Goal: Answer question/provide support

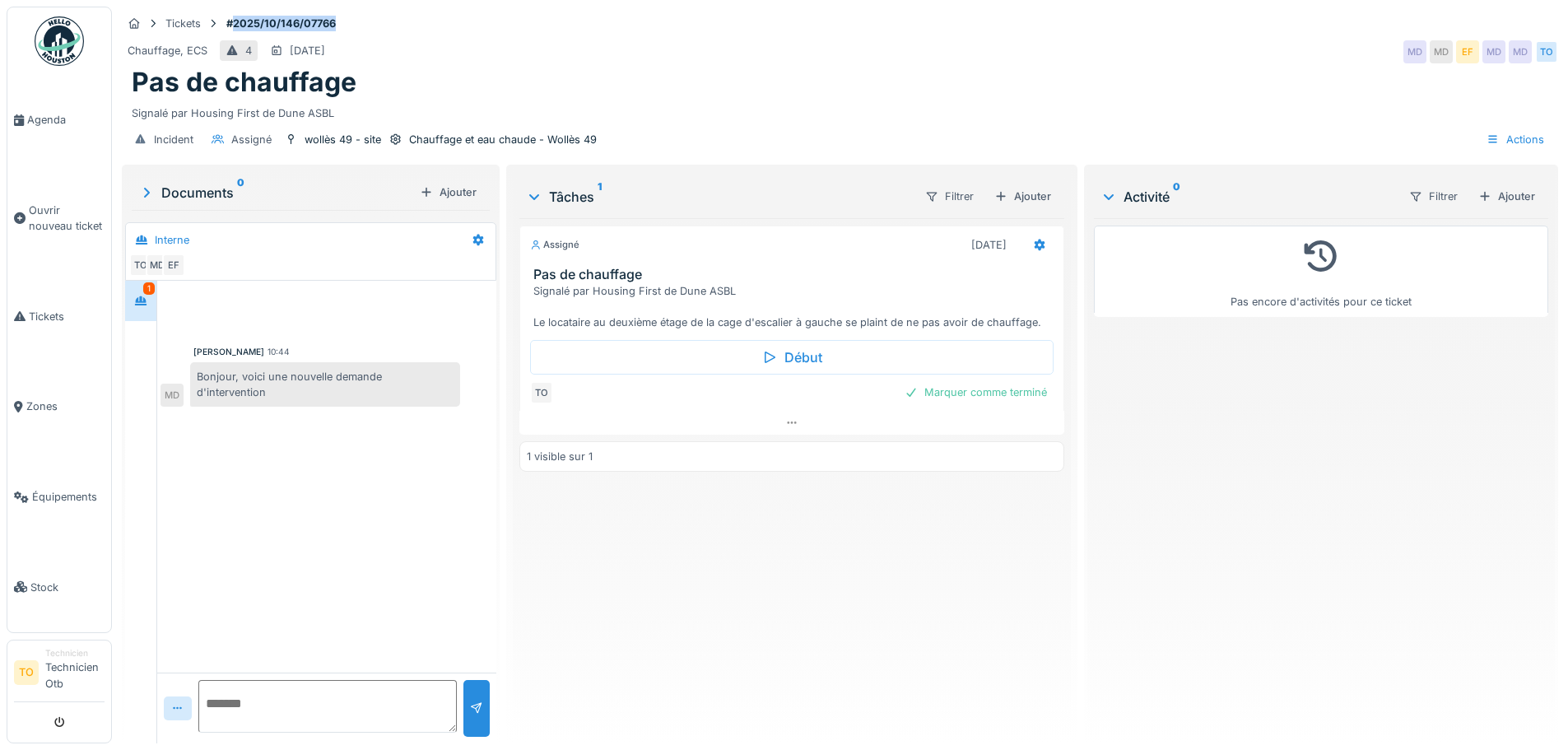
drag, startPoint x: 230, startPoint y: 21, endPoint x: 297, endPoint y: 21, distance: 67.0
click at [351, 21] on div "Tickets #2025/10/146/07766" at bounding box center [839, 23] width 1436 height 21
drag, startPoint x: 618, startPoint y: 273, endPoint x: 666, endPoint y: 273, distance: 48.0
click at [666, 273] on h3 "Pas de chauffage" at bounding box center [794, 274] width 522 height 16
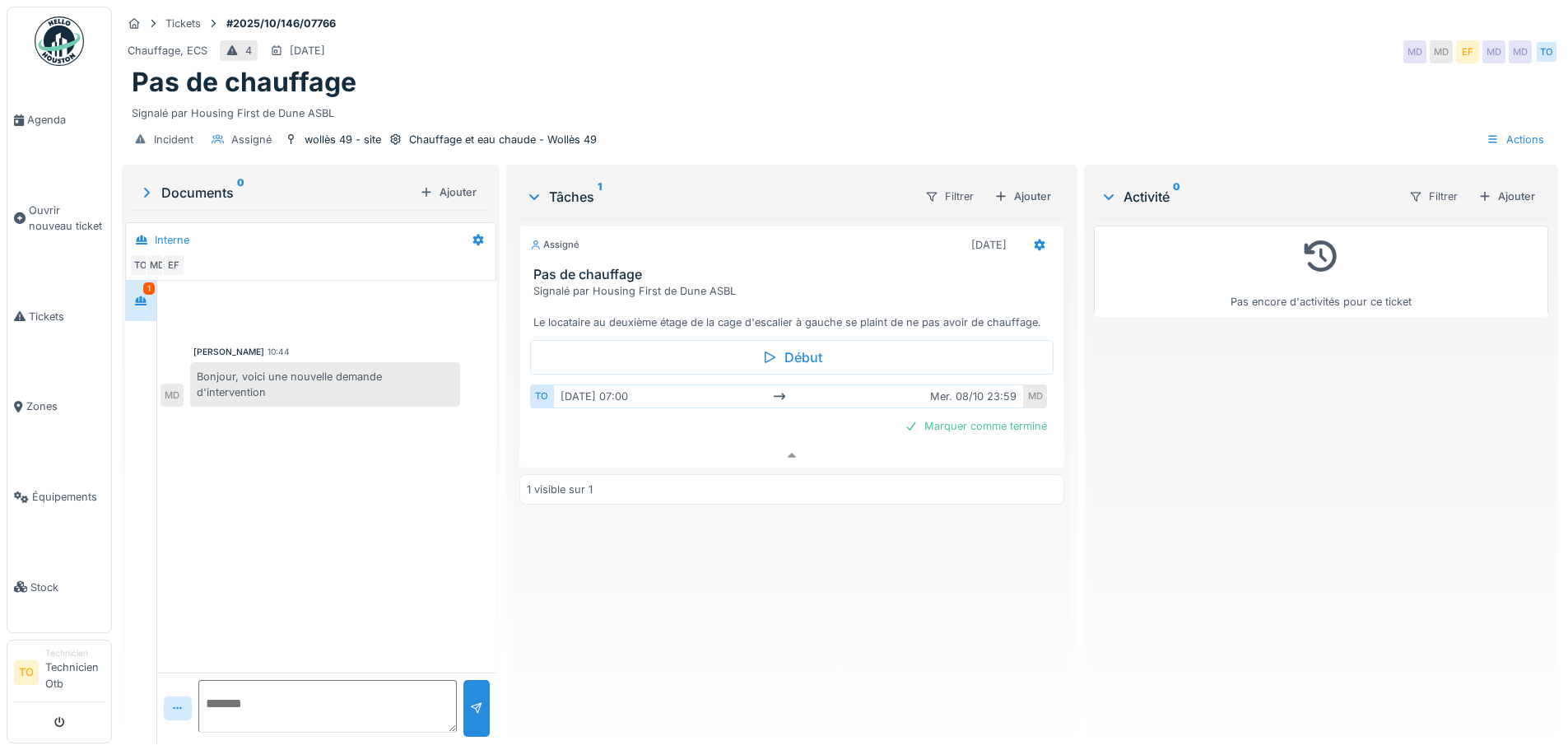
drag, startPoint x: 506, startPoint y: 259, endPoint x: 514, endPoint y: 260, distance: 8.1
click at [508, 260] on div "Tâches 1 Filtrer Ajouter Assigné 08/10/2025 Pas de chauffage Signalé par Housin…" at bounding box center [791, 455] width 570 height 582
drag, startPoint x: 524, startPoint y: 258, endPoint x: 666, endPoint y: 258, distance: 142.0
click at [666, 267] on div "Pas de chauffage Signalé par Housing First de Dune ASBL Le locataire au deuxièm…" at bounding box center [791, 298] width 542 height 64
copy h3 "Pas de chauffage"
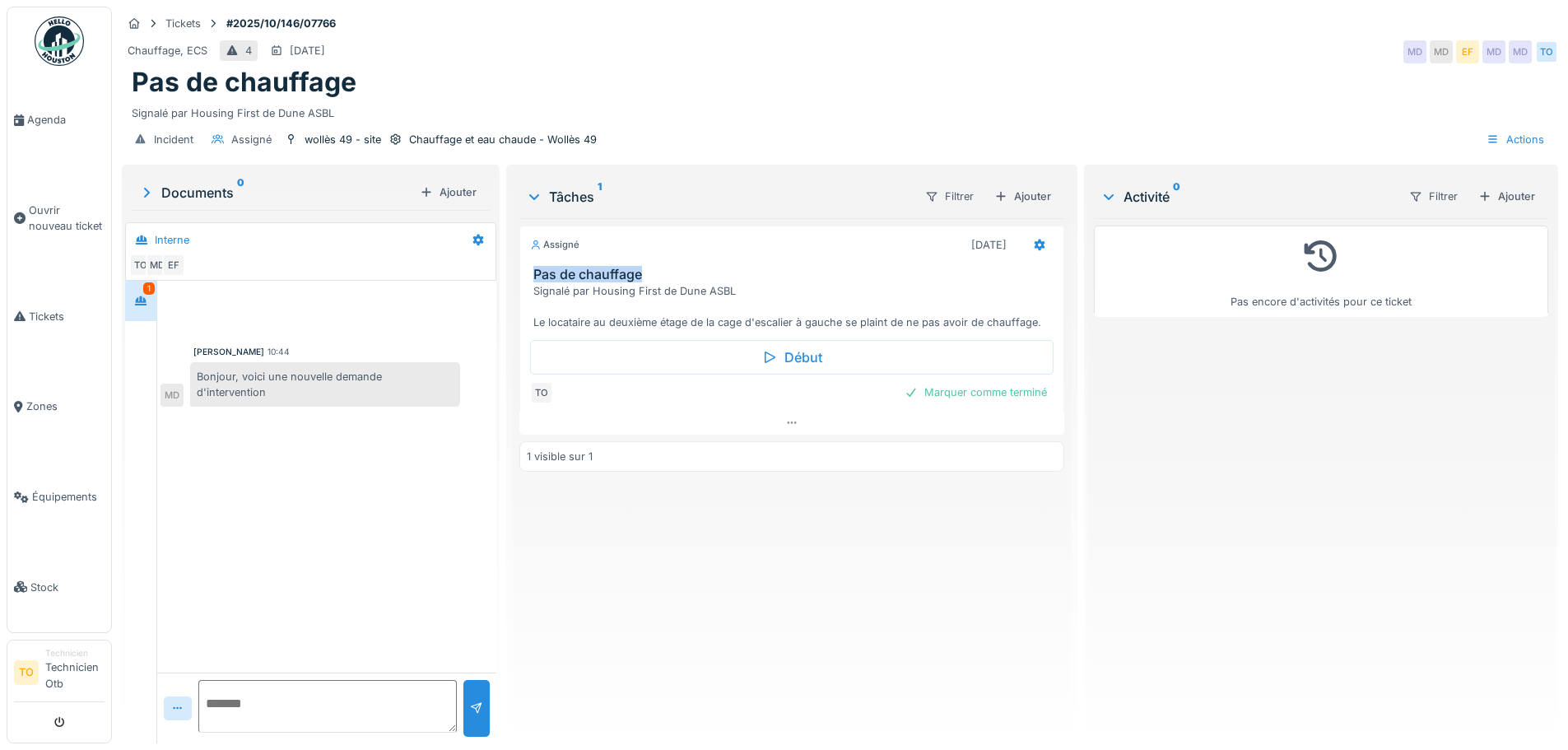
click at [527, 267] on div "Pas de chauffage Signalé par Housing First de Dune ASBL Le locataire au deuxièm…" at bounding box center [791, 298] width 542 height 64
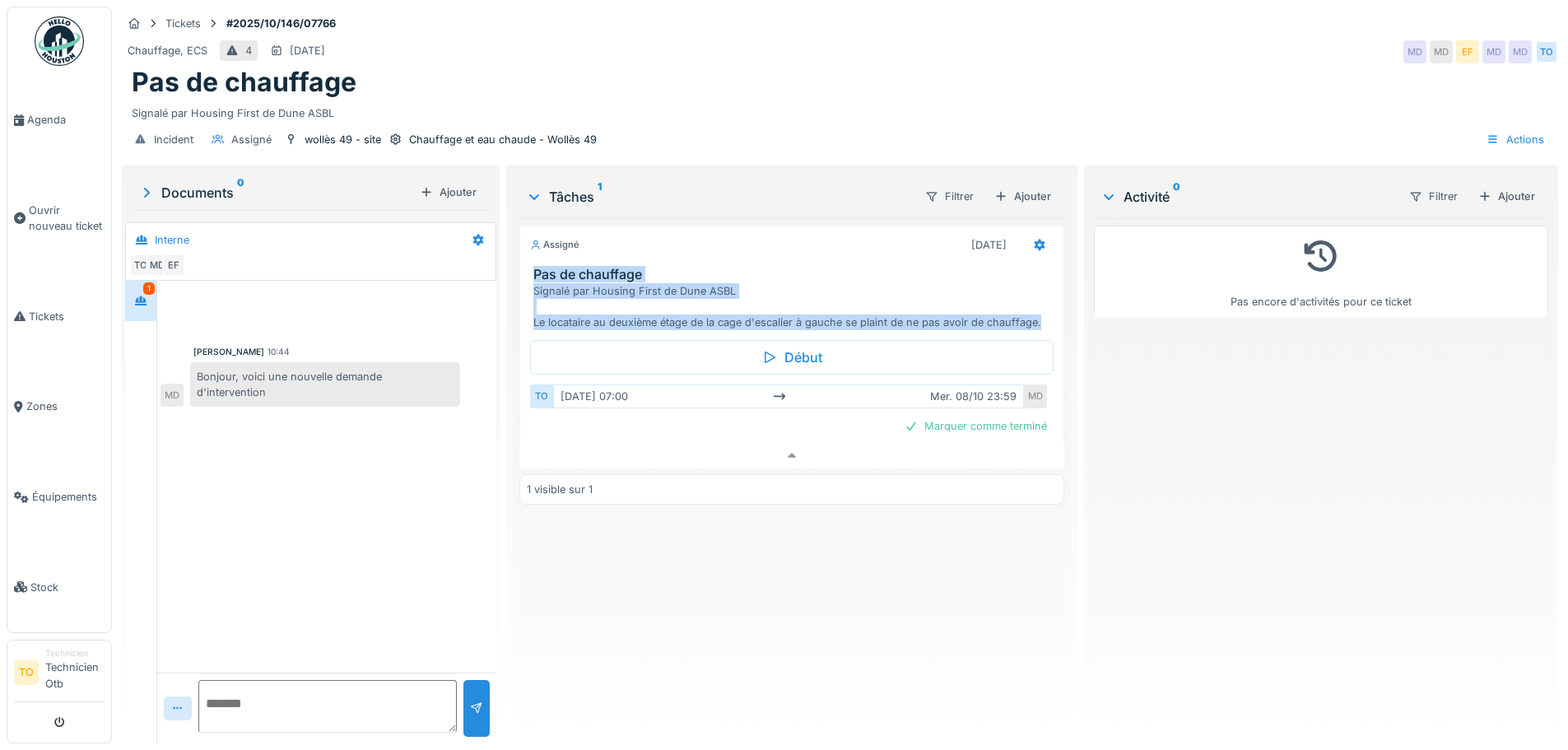
drag, startPoint x: 528, startPoint y: 262, endPoint x: 1042, endPoint y: 310, distance: 516.2
click at [1042, 310] on div "Pas de chauffage Signalé par Housing First de Dune ASBL Le locataire au deuxièm…" at bounding box center [791, 298] width 542 height 64
drag, startPoint x: 277, startPoint y: 696, endPoint x: 292, endPoint y: 675, distance: 25.8
click at [278, 695] on textarea at bounding box center [328, 706] width 258 height 53
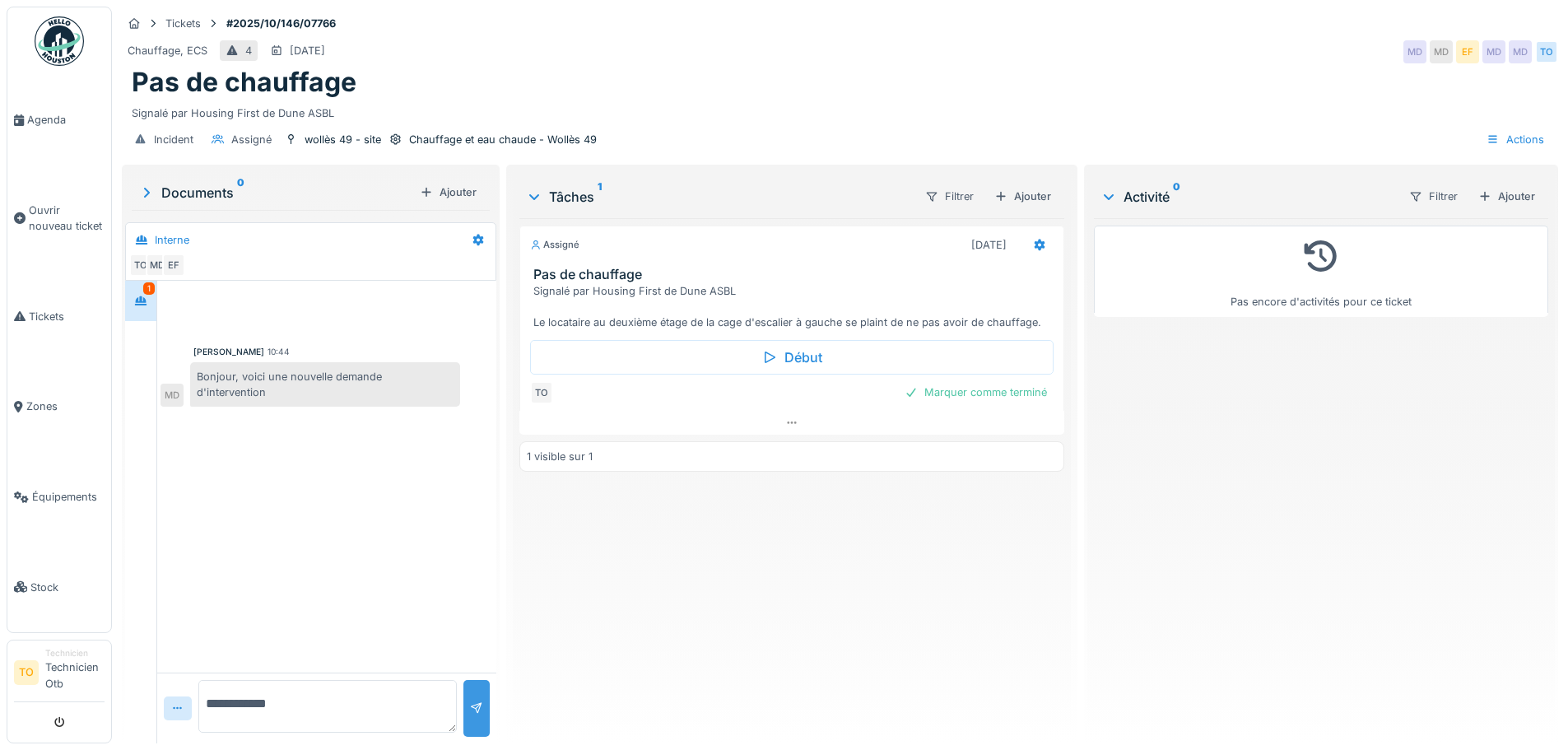
type textarea "**********"
click at [476, 700] on div at bounding box center [477, 708] width 13 height 16
click at [54, 121] on span "Agenda" at bounding box center [65, 119] width 77 height 16
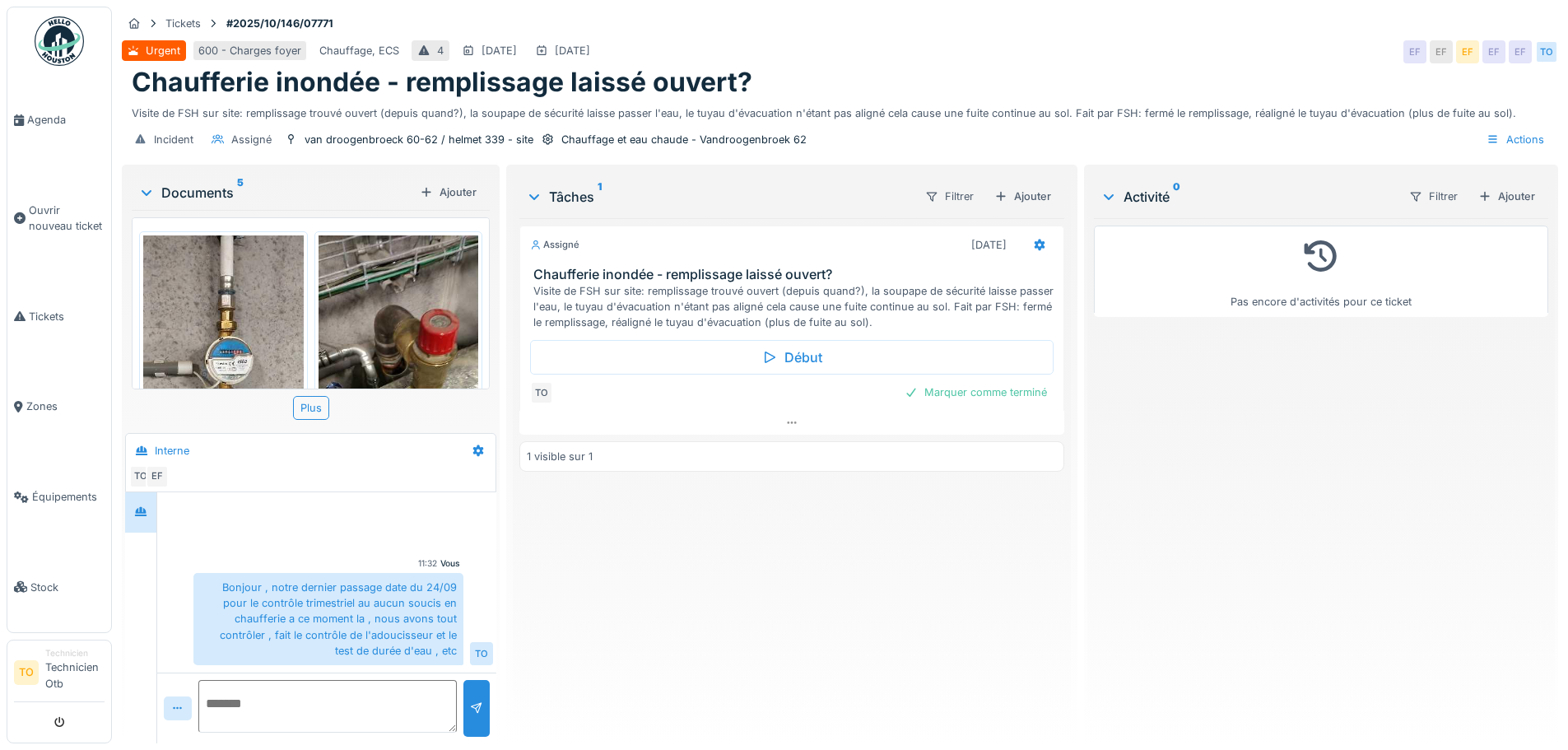
scroll to position [82, 0]
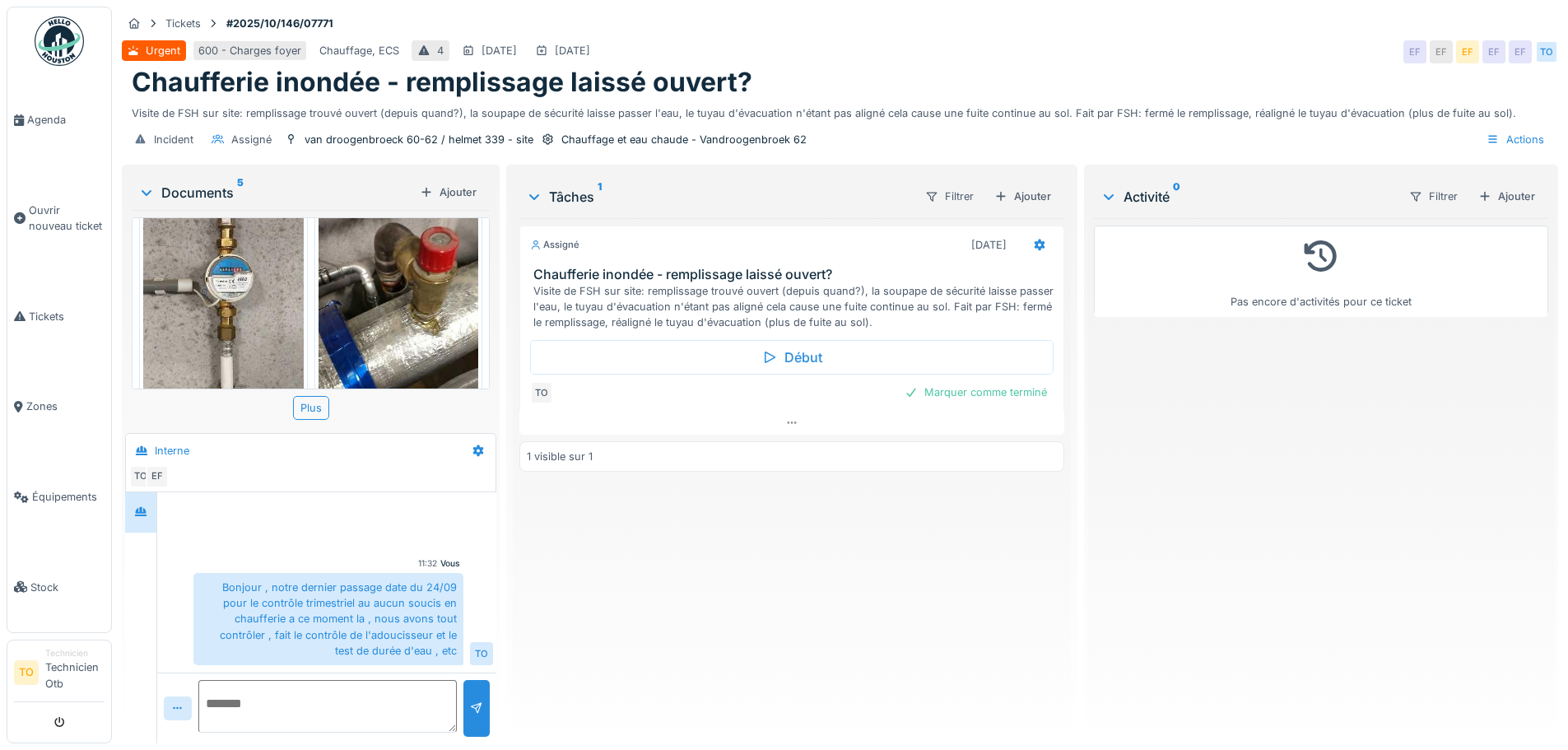
click at [396, 296] on img at bounding box center [399, 296] width 161 height 285
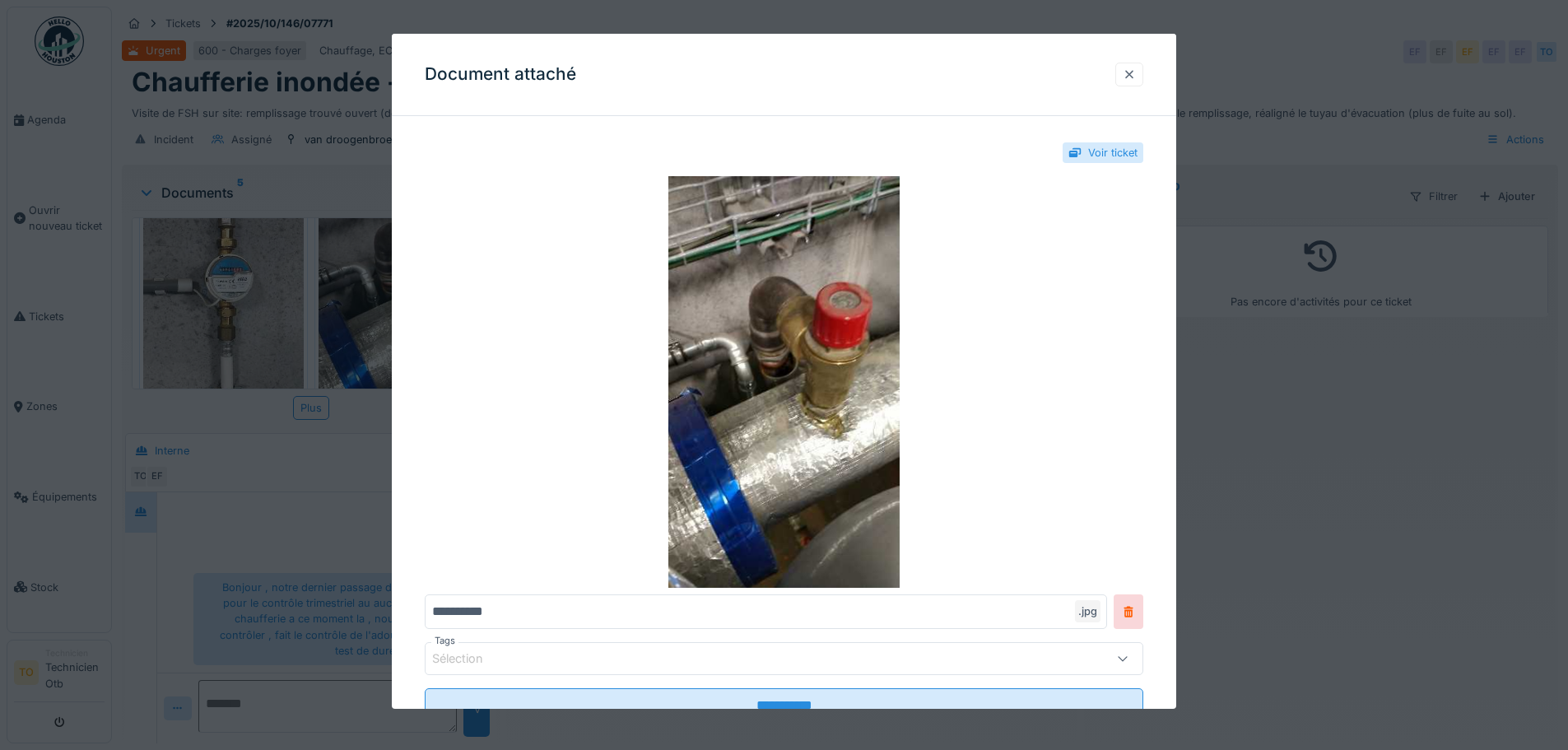
click at [1136, 79] on div at bounding box center [1129, 75] width 13 height 16
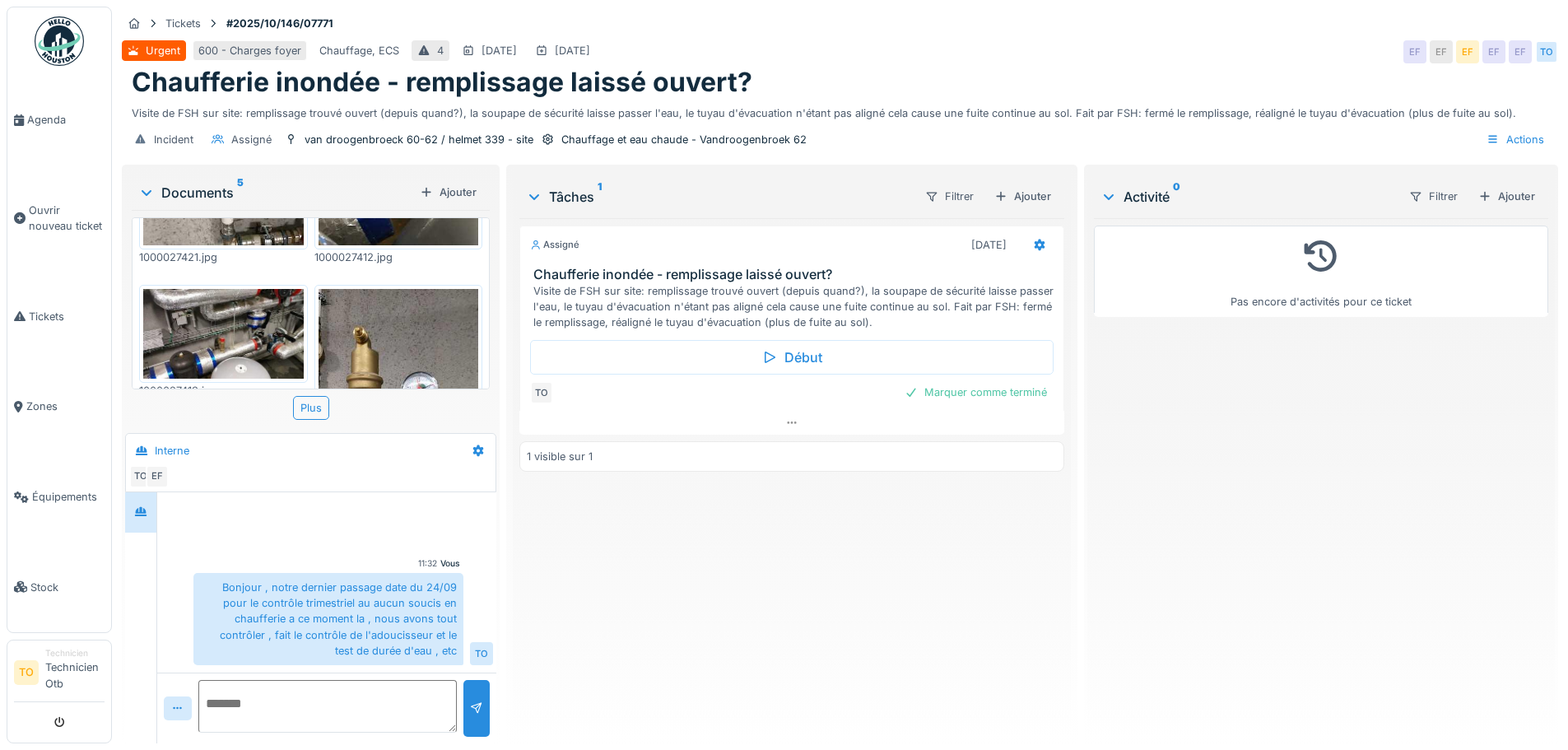
scroll to position [247, 0]
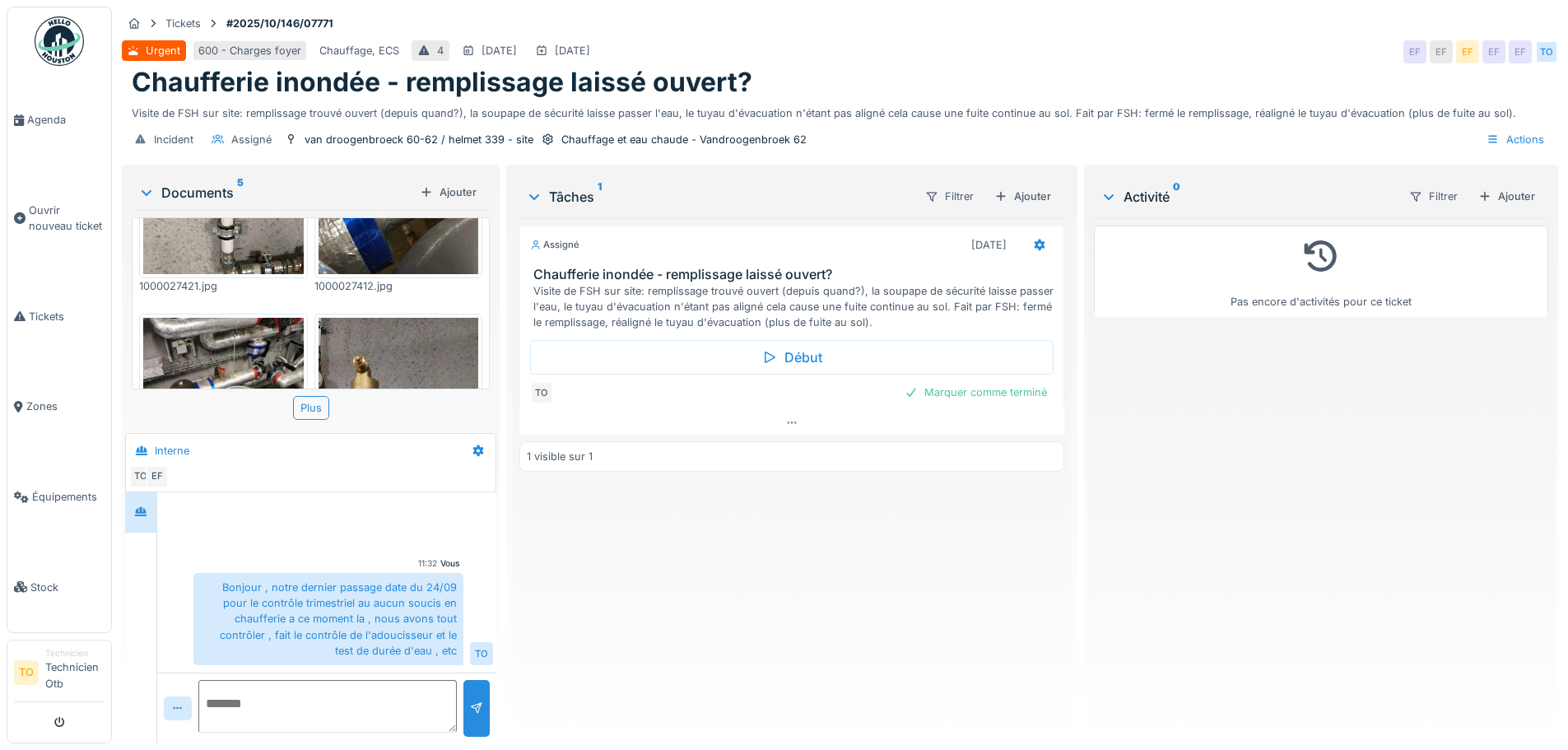
click at [250, 318] on img at bounding box center [224, 363] width 161 height 90
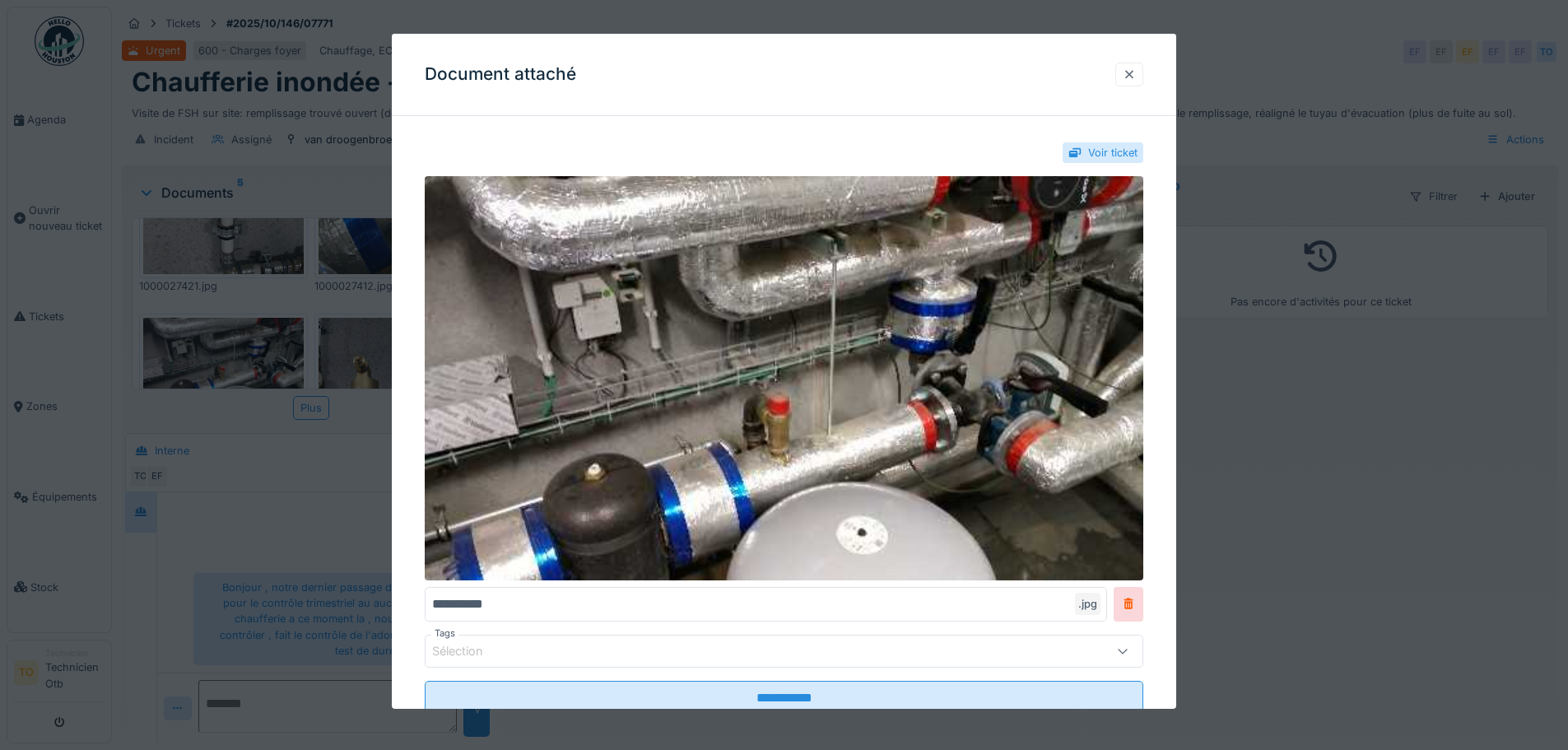
click at [1143, 80] on div at bounding box center [1129, 75] width 28 height 24
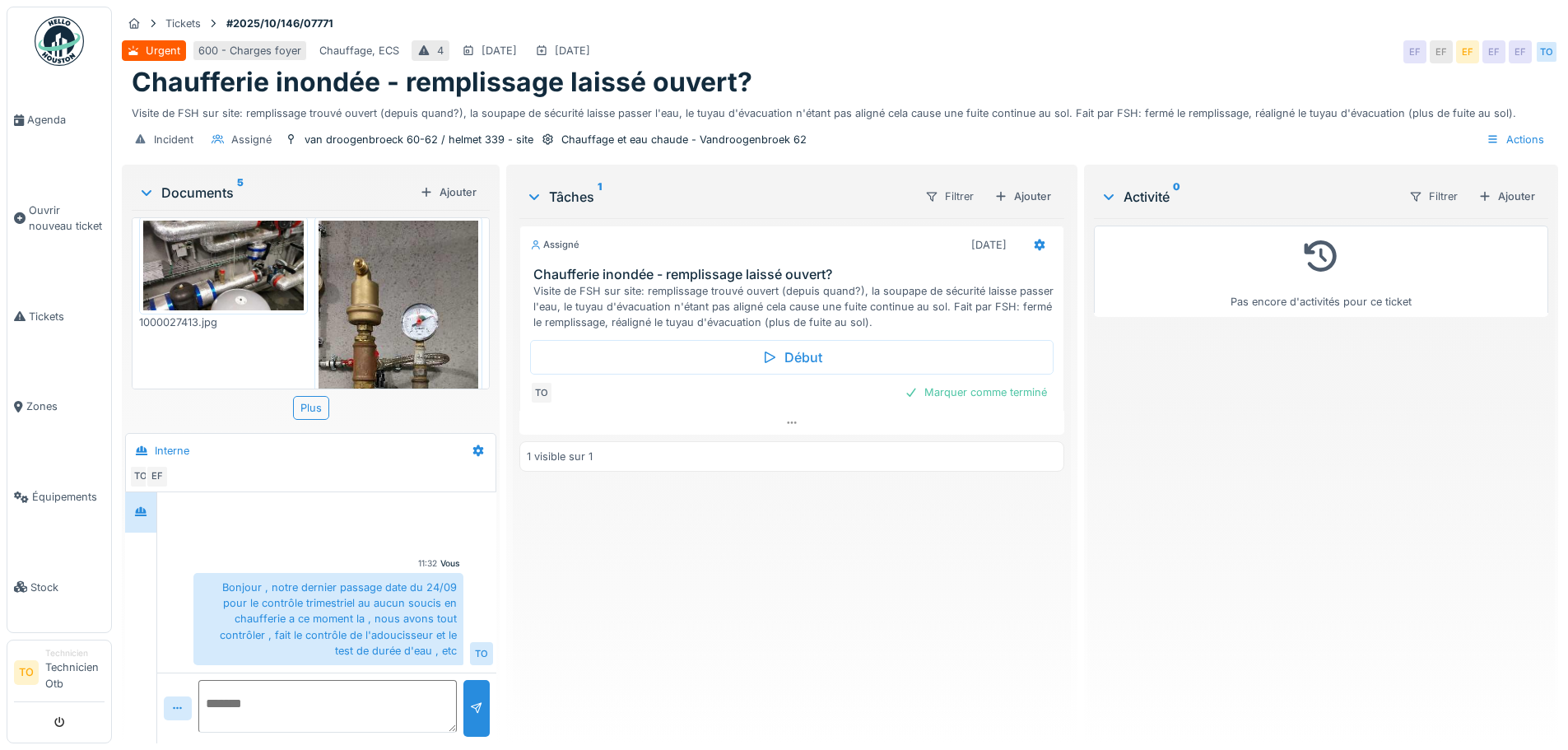
scroll to position [596, 0]
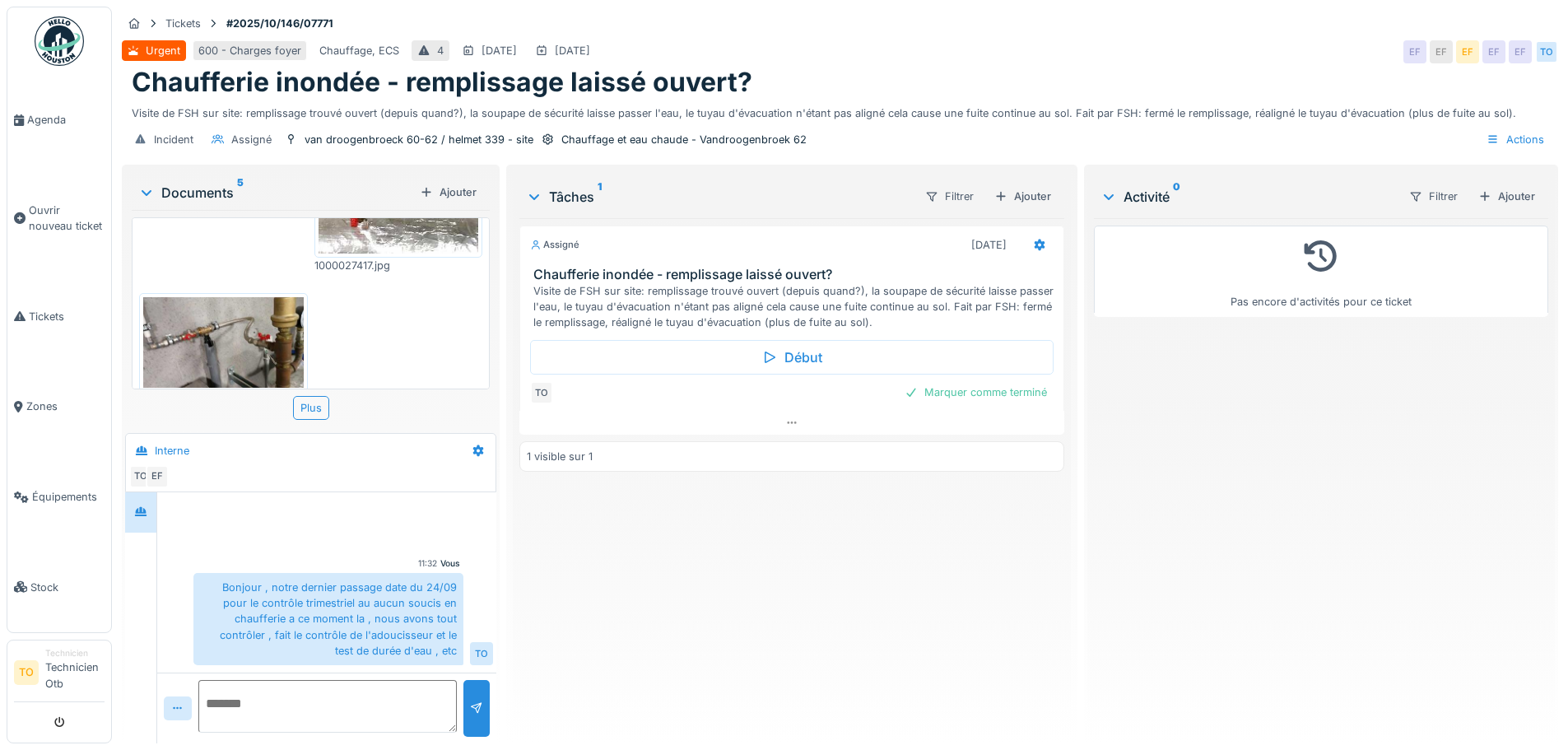
click at [238, 297] on img at bounding box center [224, 342] width 161 height 90
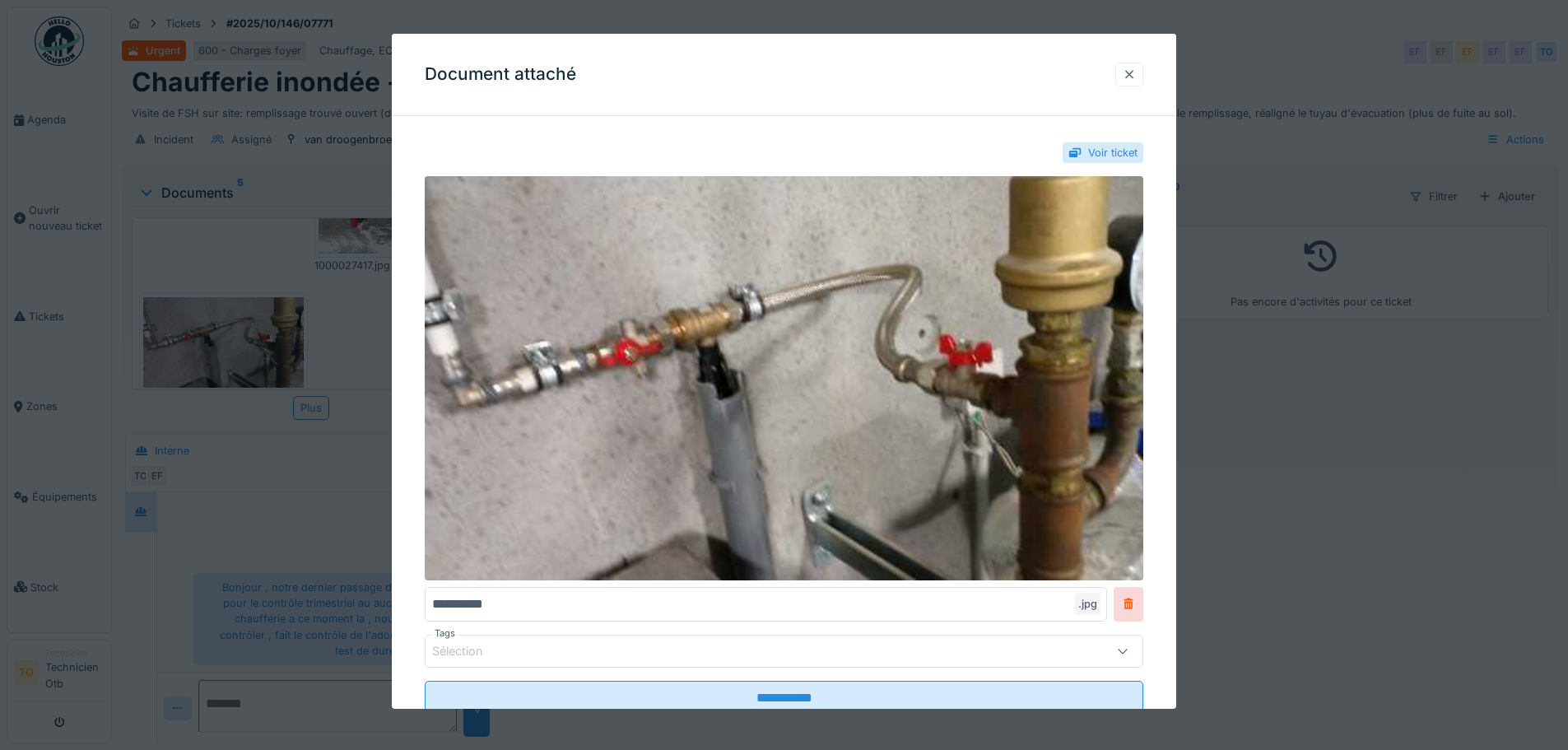
click at [1136, 73] on div at bounding box center [1129, 75] width 13 height 16
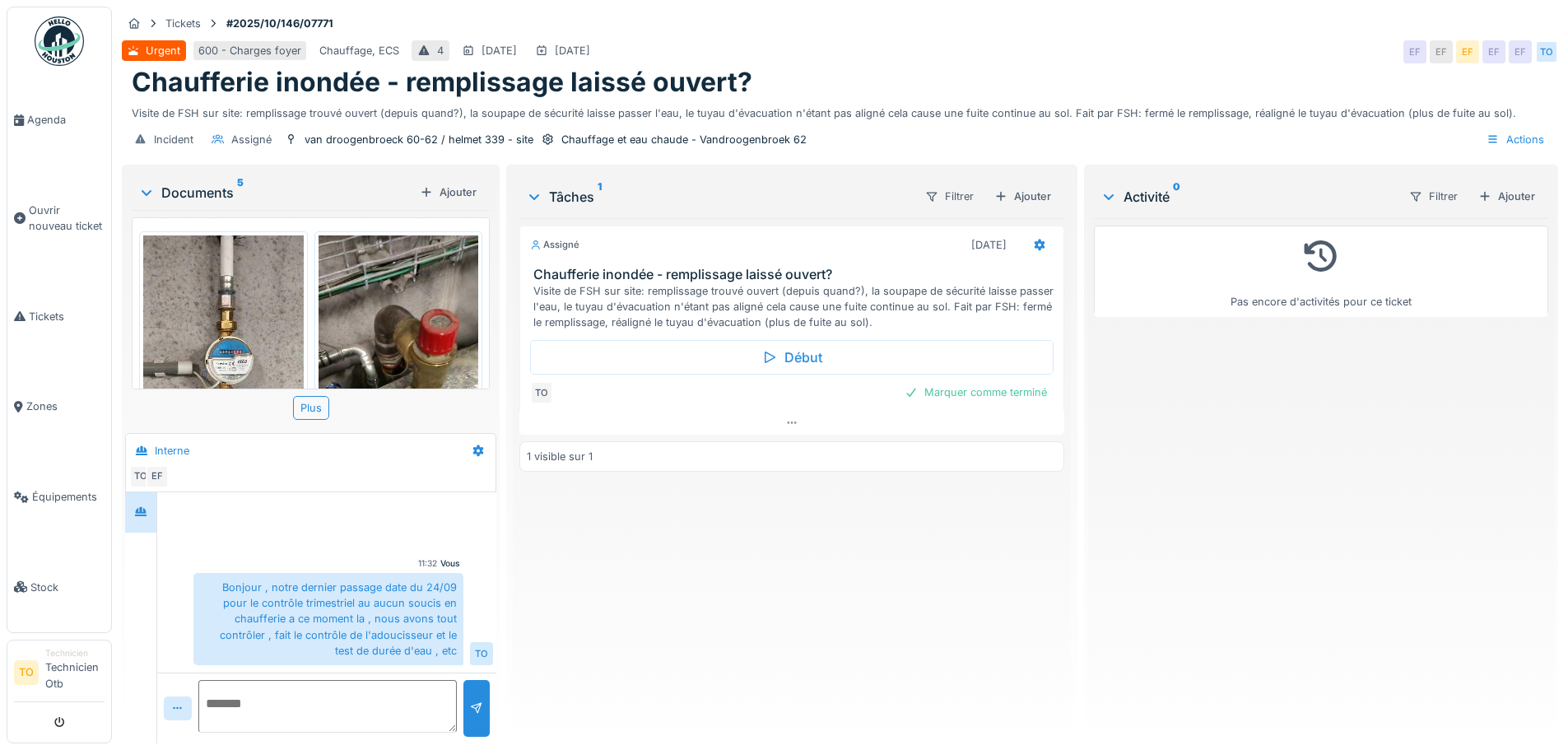
scroll to position [12, 0]
click at [435, 288] on img at bounding box center [399, 377] width 161 height 285
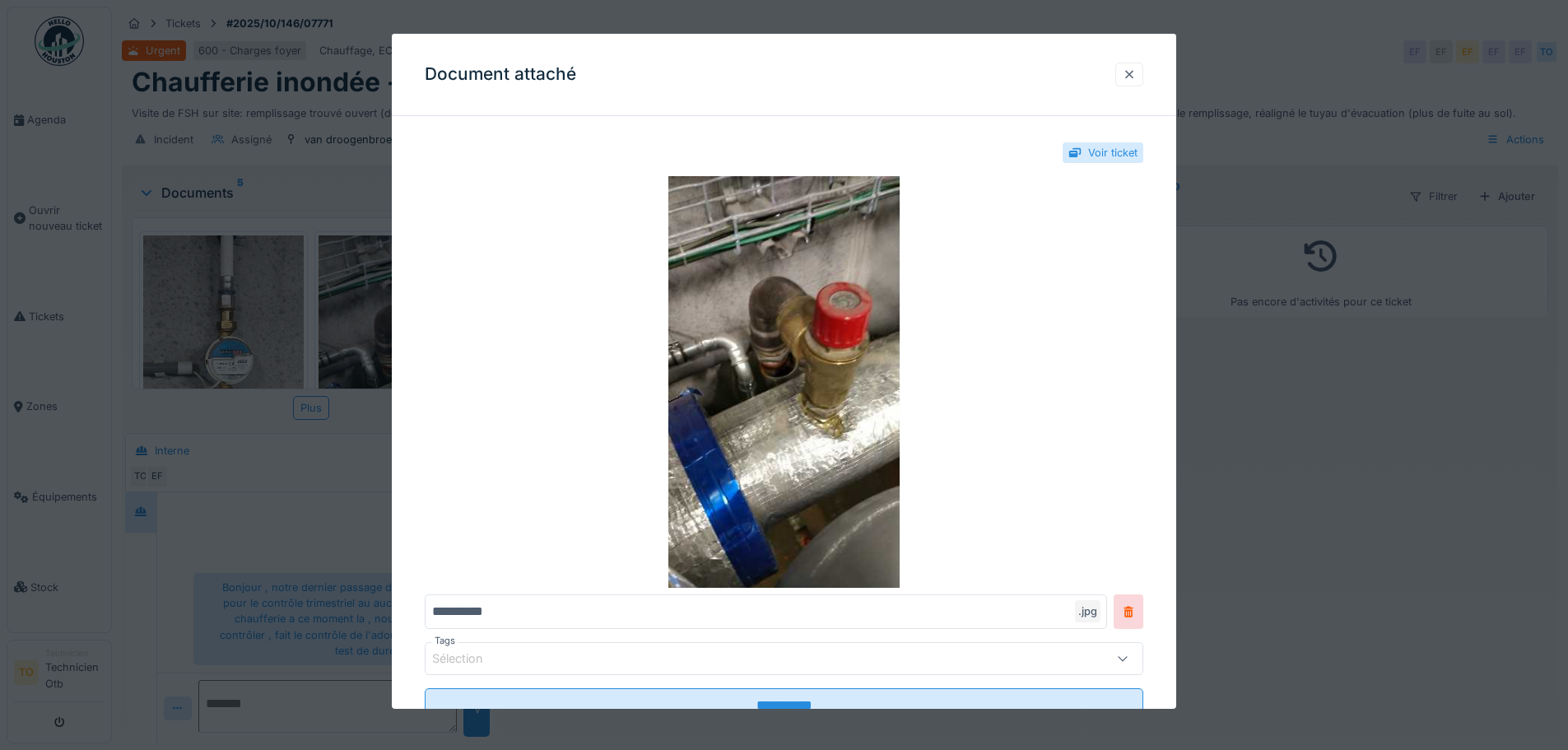
click at [1136, 71] on div at bounding box center [1129, 75] width 13 height 16
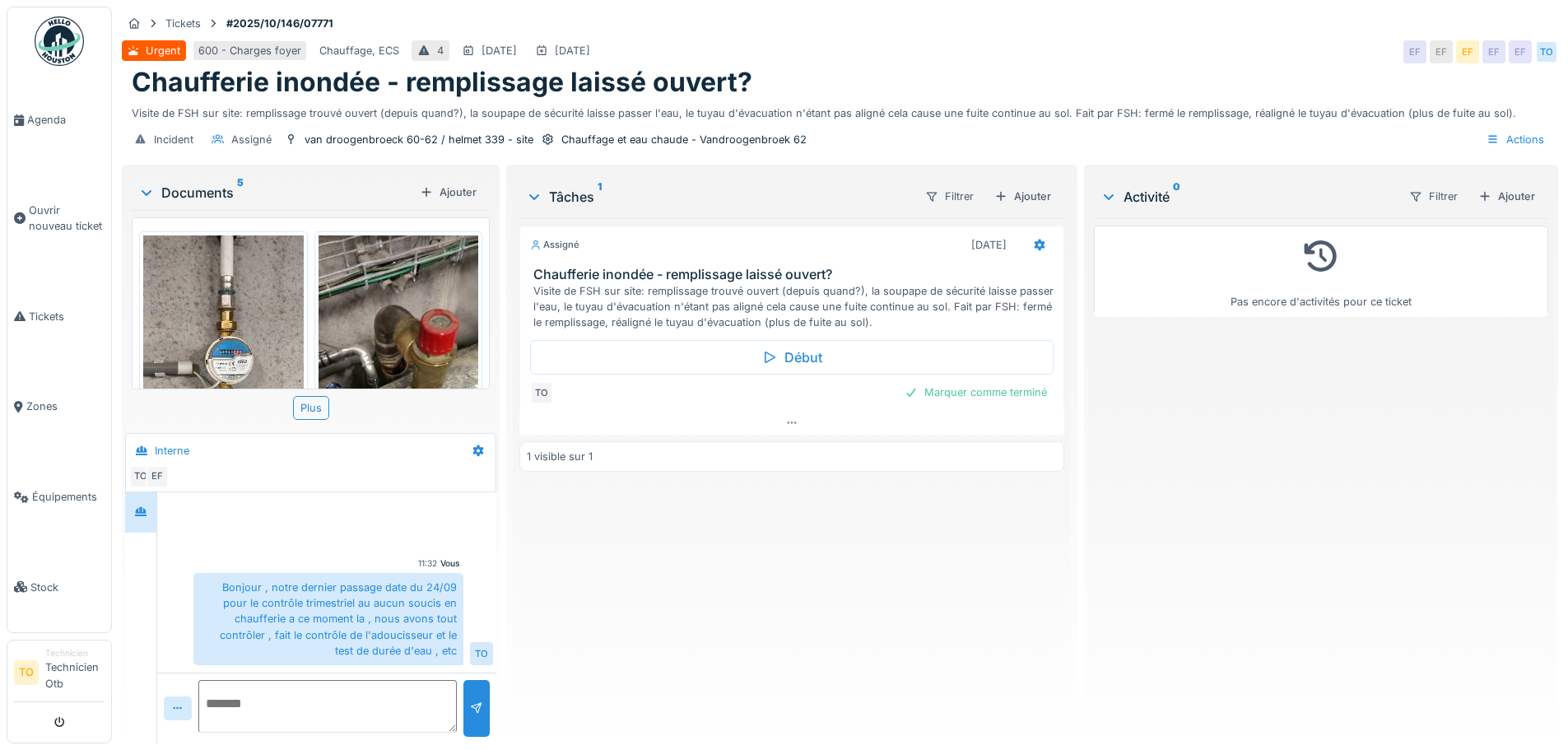
click at [436, 308] on img at bounding box center [399, 377] width 161 height 285
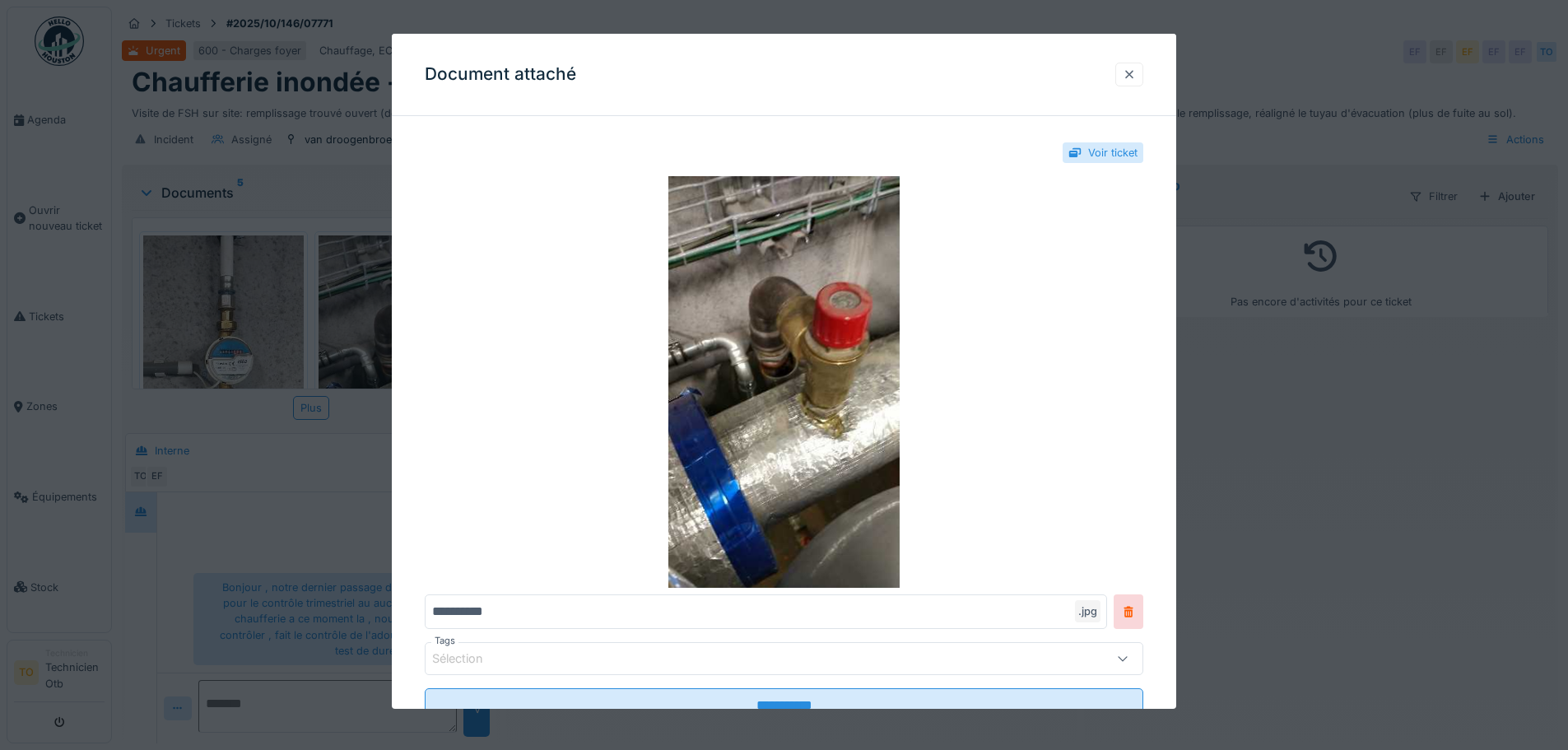
click at [1131, 65] on div at bounding box center [1129, 75] width 28 height 24
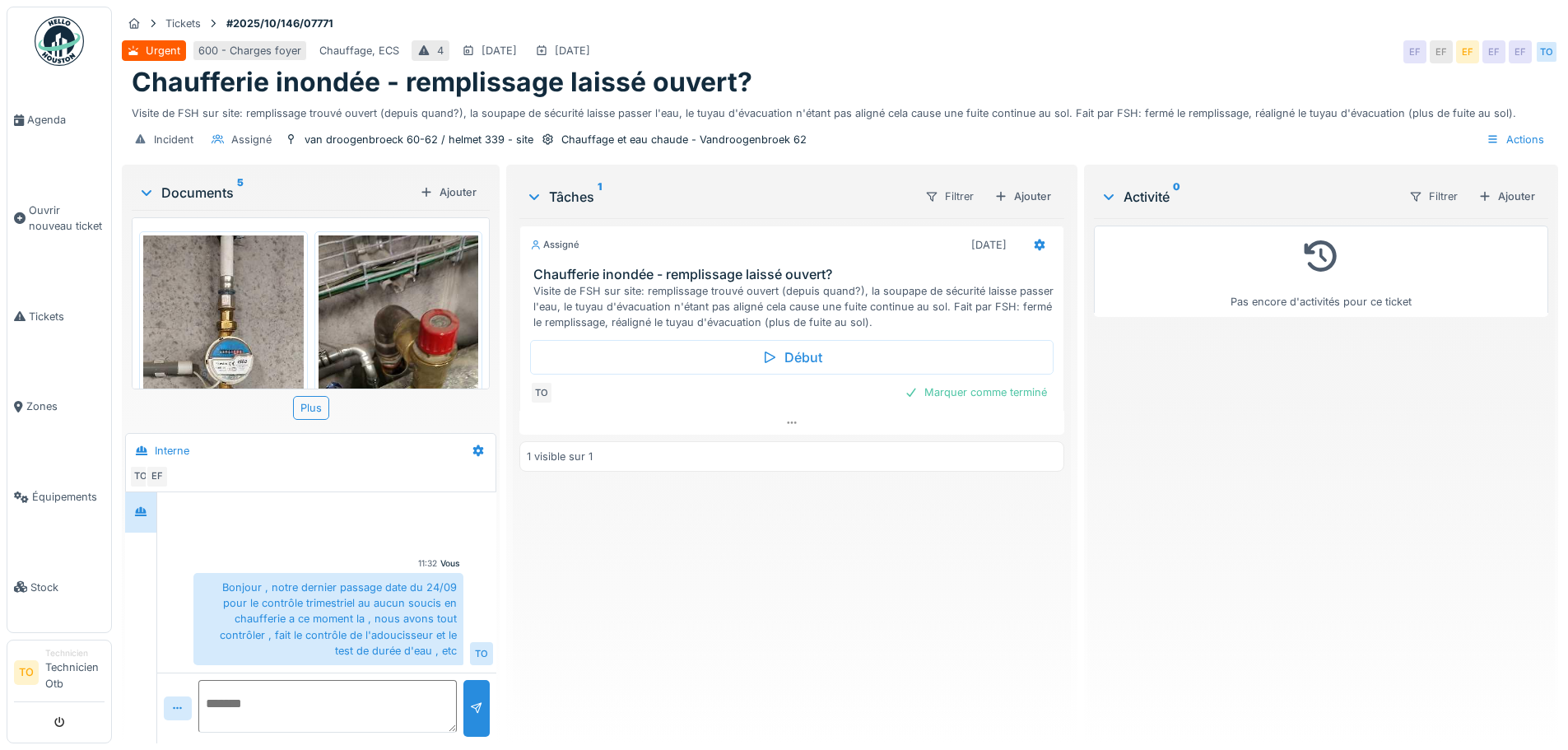
click at [278, 705] on textarea at bounding box center [328, 706] width 258 height 53
